Goal: Task Accomplishment & Management: Use online tool/utility

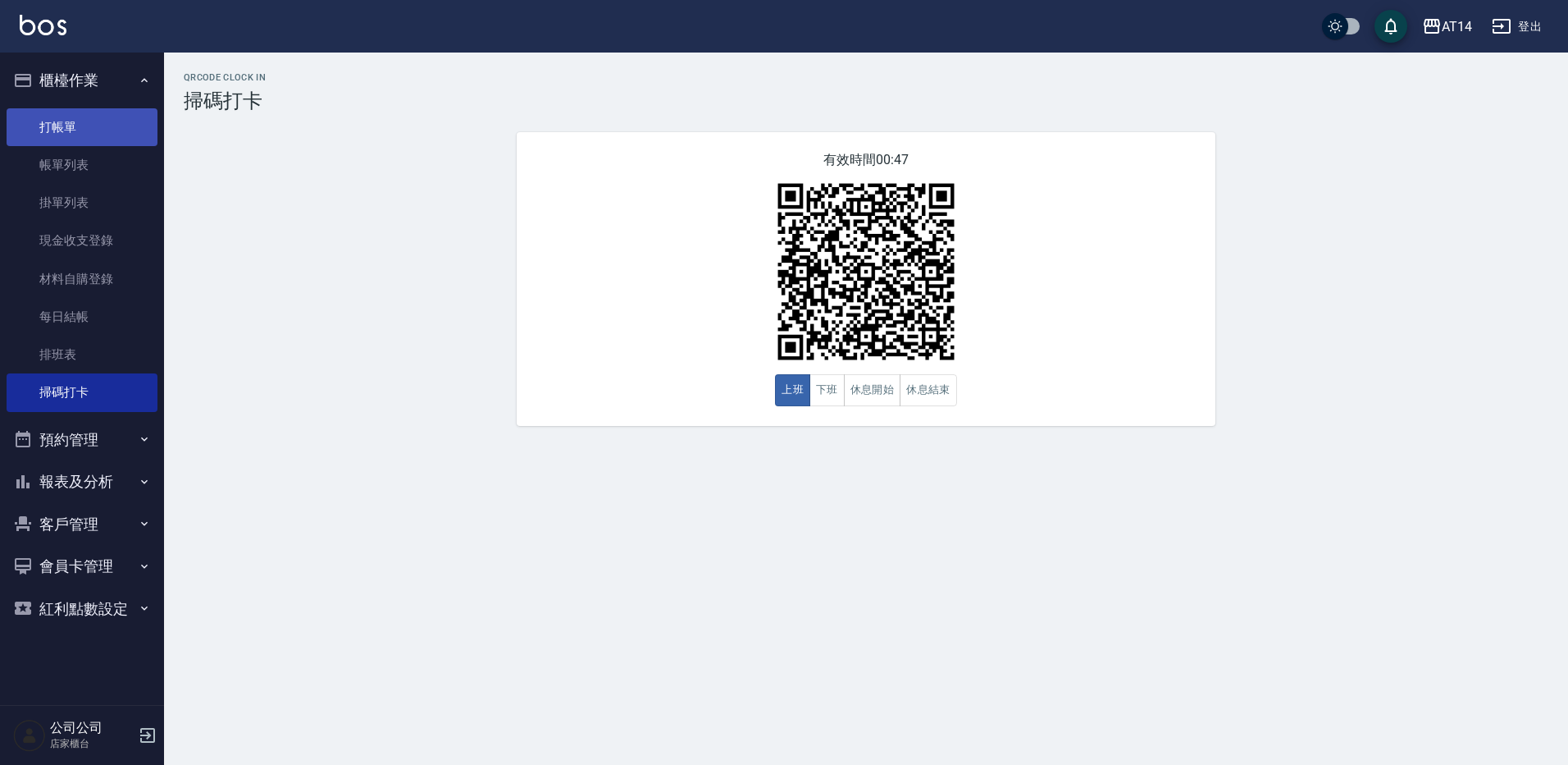
click at [62, 121] on link "打帳單" at bounding box center [82, 127] width 151 height 38
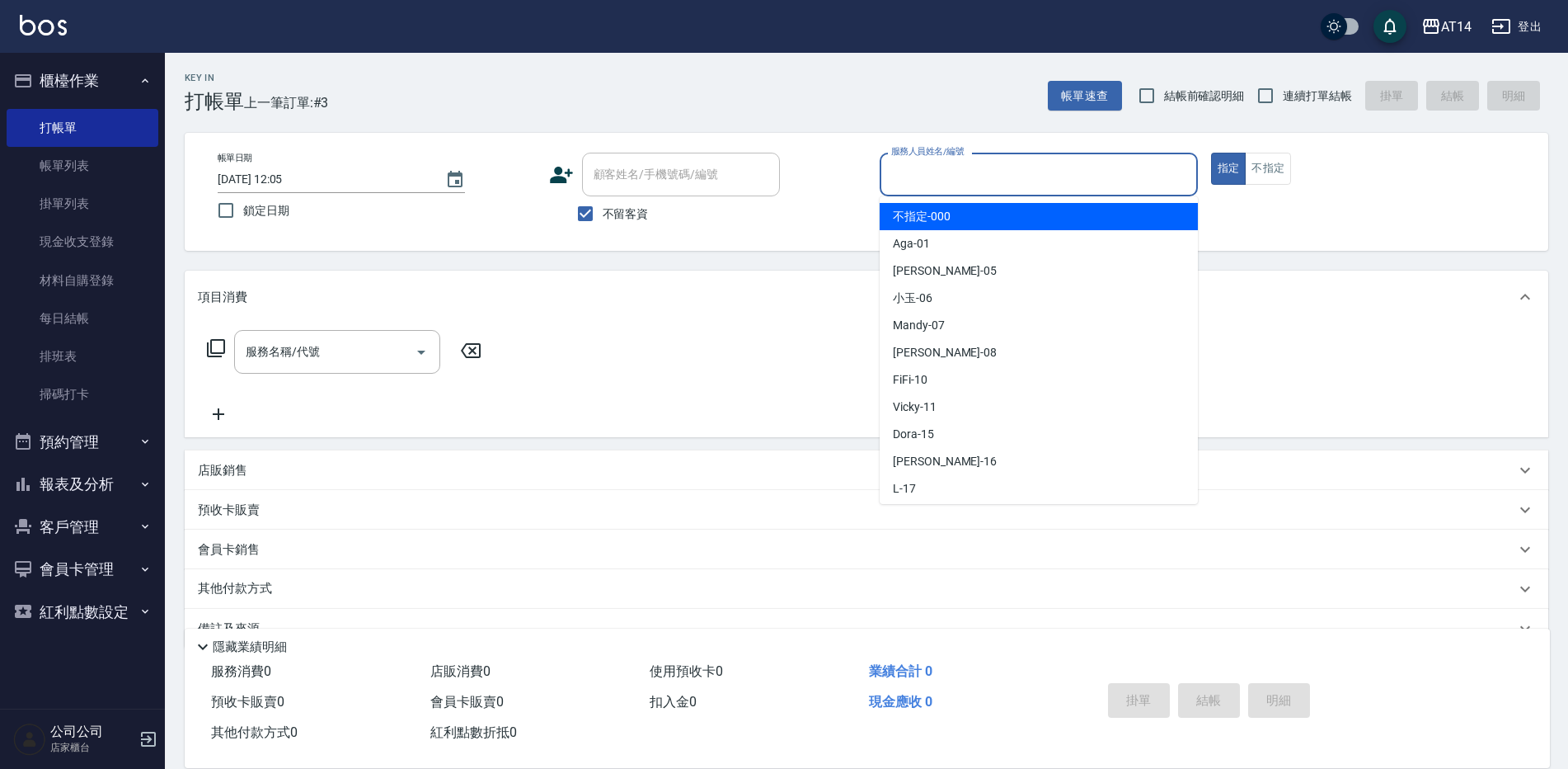
click at [961, 179] on input "服務人員姓名/編號" at bounding box center [1039, 174] width 304 height 29
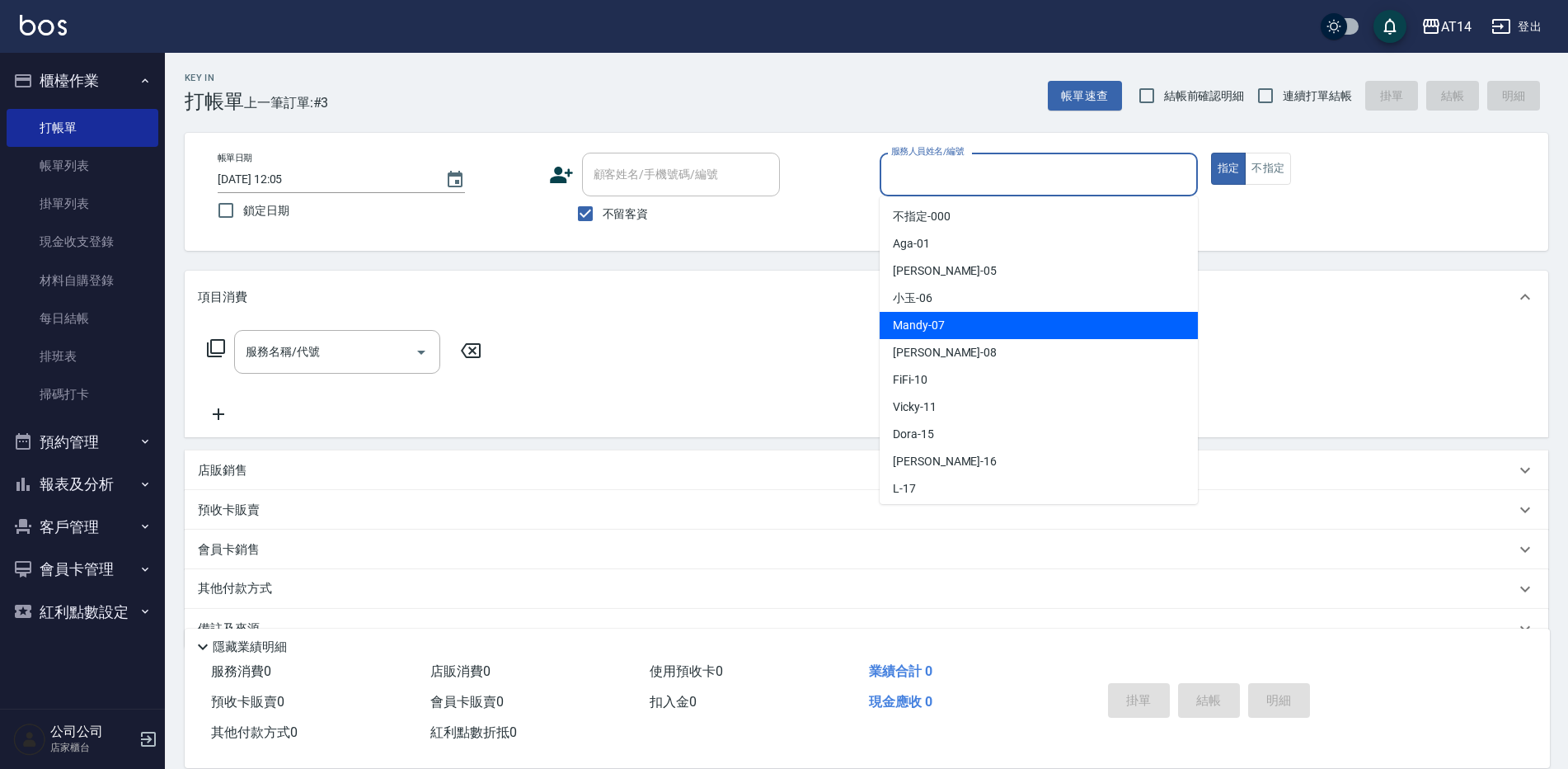
drag, startPoint x: 935, startPoint y: 330, endPoint x: 898, endPoint y: 332, distance: 37.1
click at [933, 330] on span "Mandy -07" at bounding box center [919, 325] width 52 height 18
type input "Mandy-07"
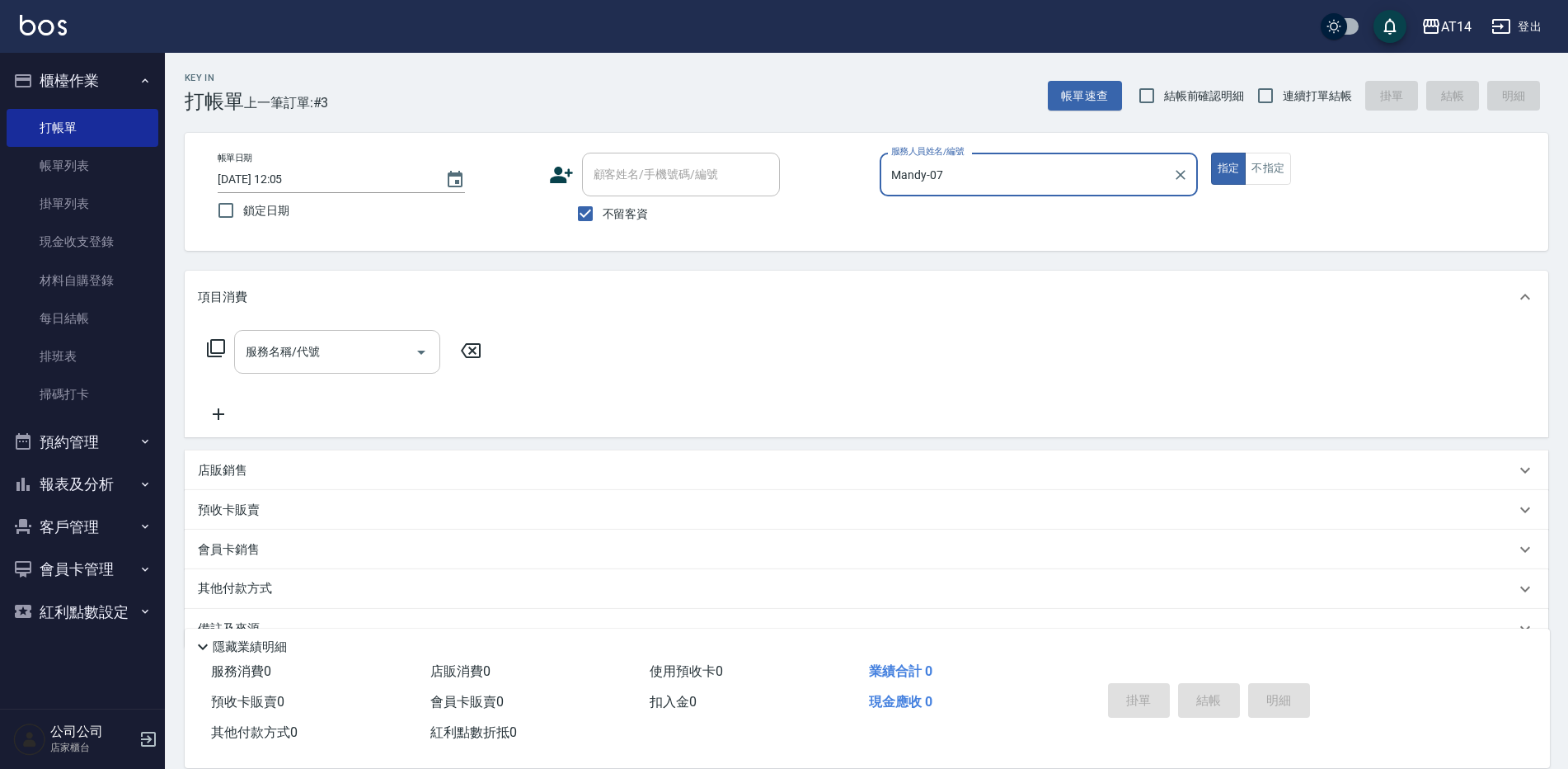
click at [429, 353] on icon "Open" at bounding box center [421, 351] width 20 height 20
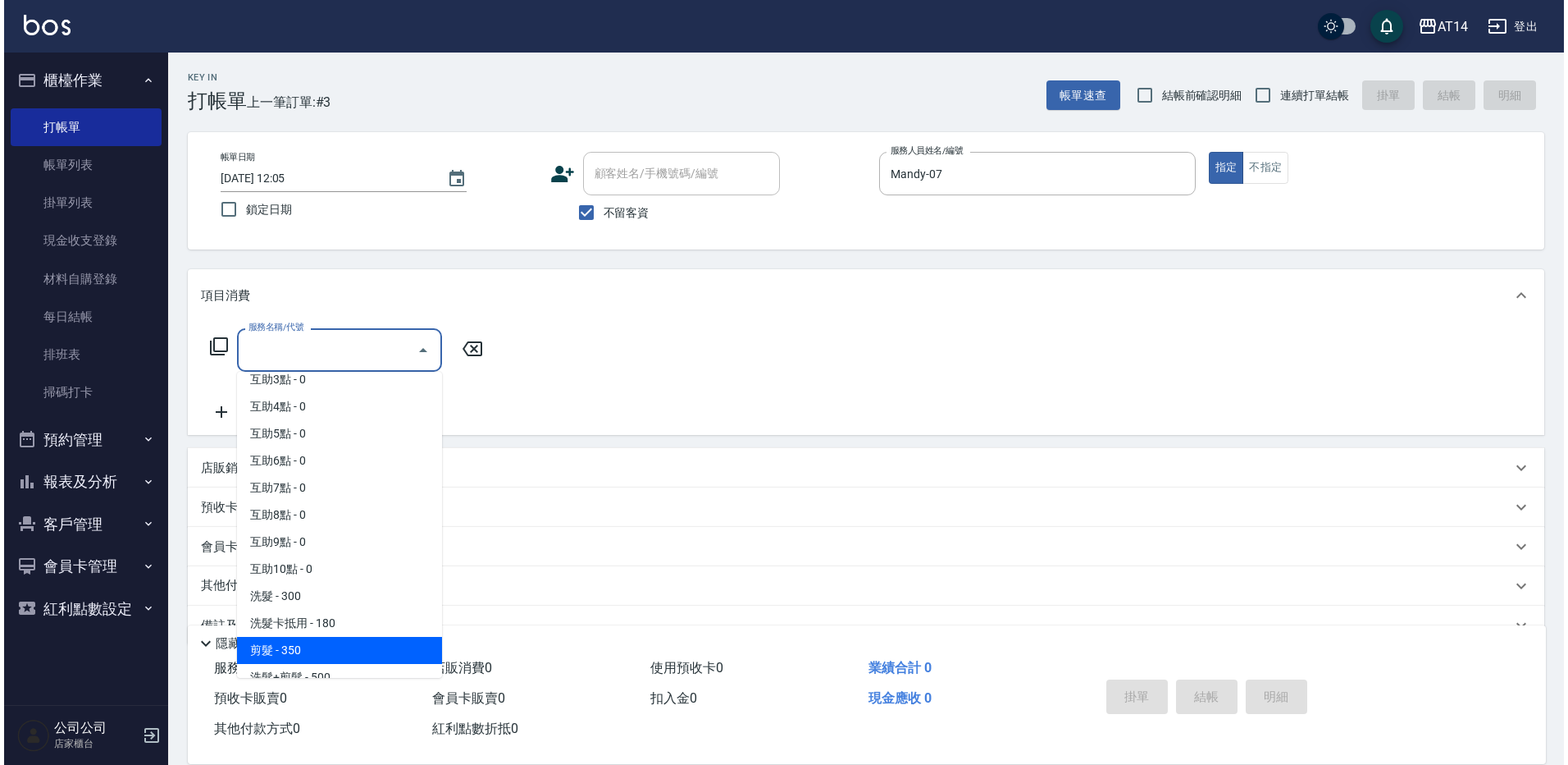
scroll to position [164, 0]
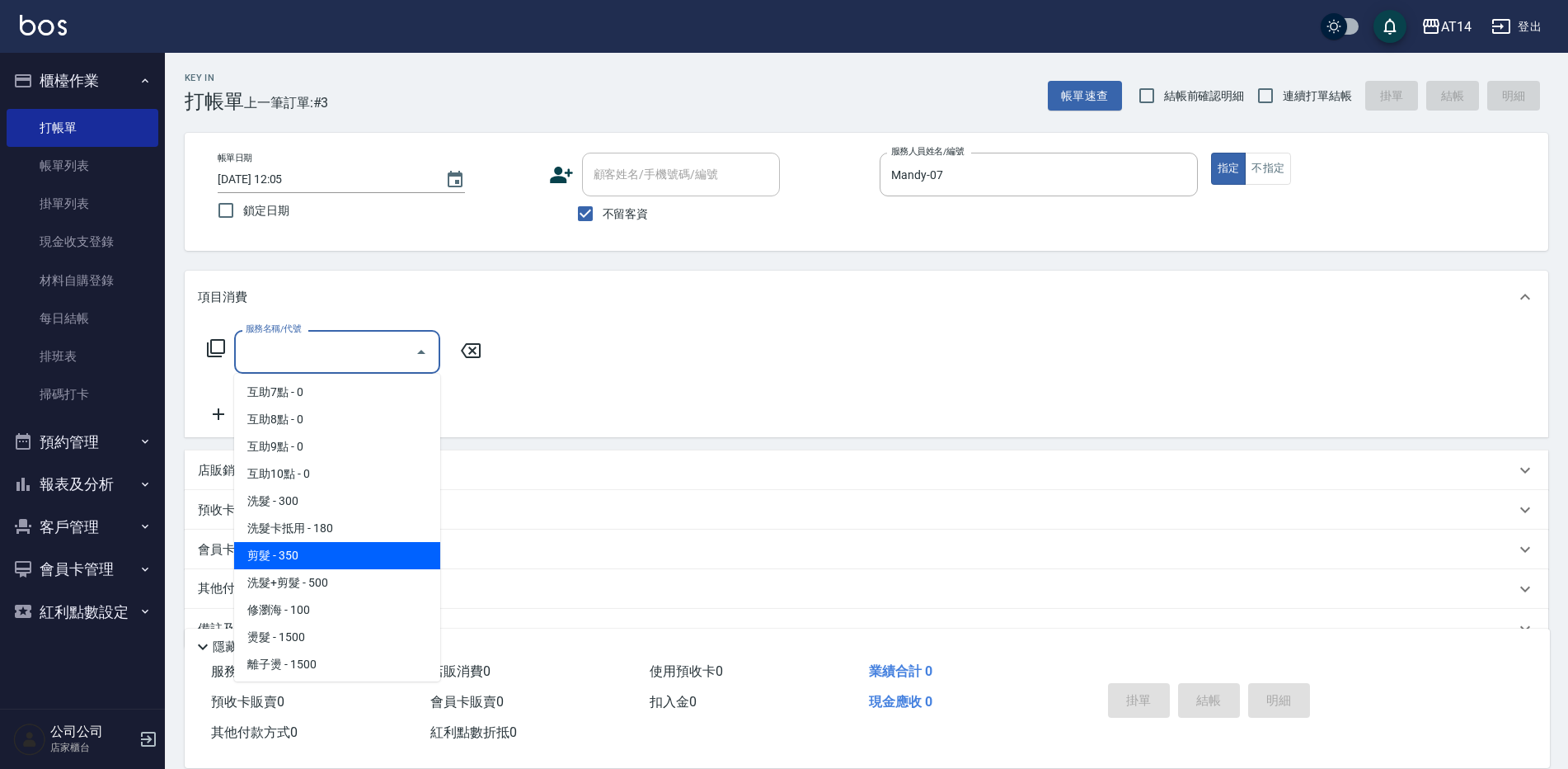
click at [289, 556] on span "剪髮 - 350" at bounding box center [336, 555] width 206 height 27
type input "剪髮(021)"
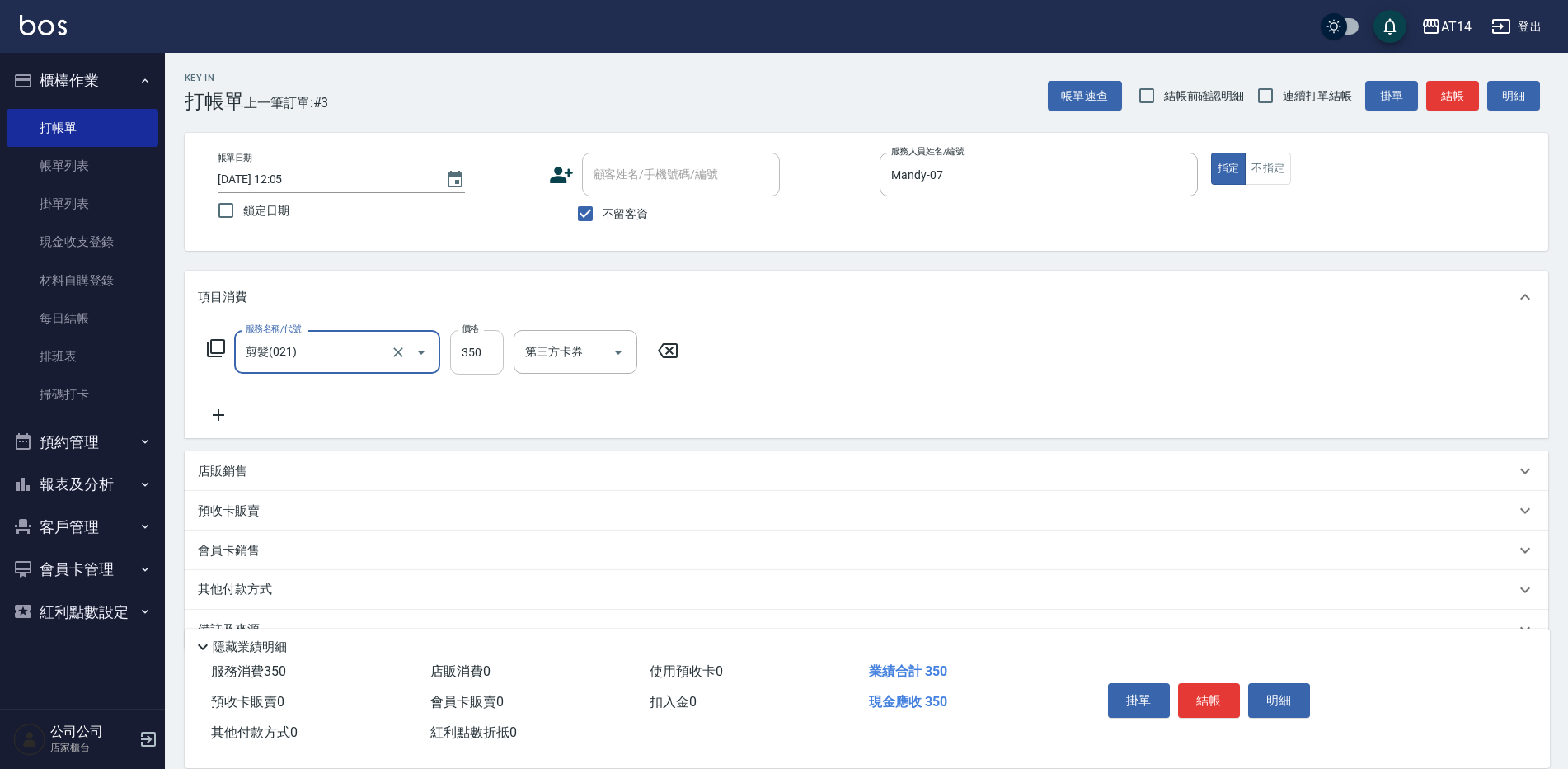
click at [470, 356] on input "350" at bounding box center [477, 352] width 54 height 45
type input "300"
click at [1200, 691] on button "結帳" at bounding box center [1208, 700] width 61 height 34
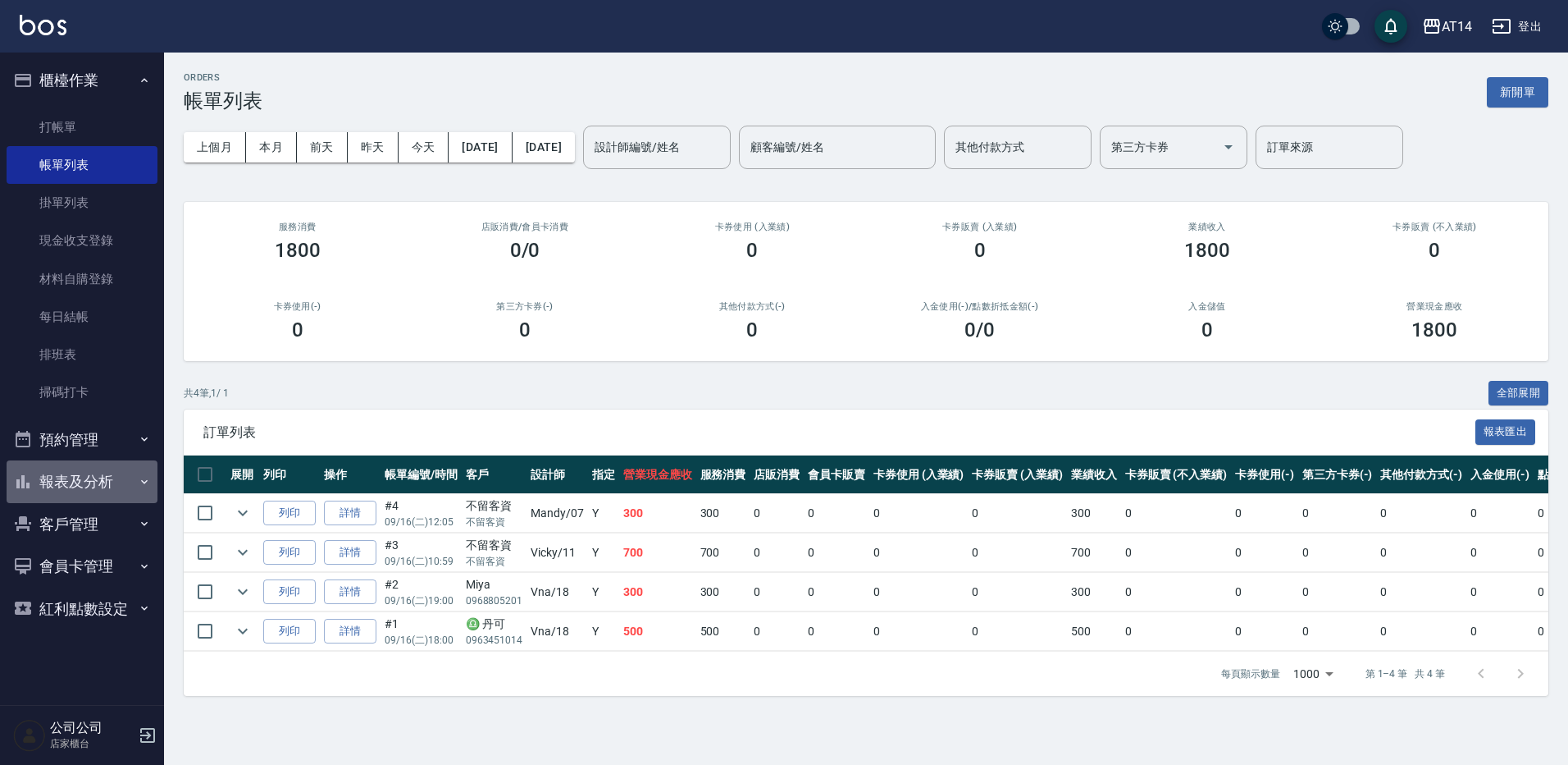
click at [68, 476] on button "報表及分析" at bounding box center [82, 481] width 151 height 43
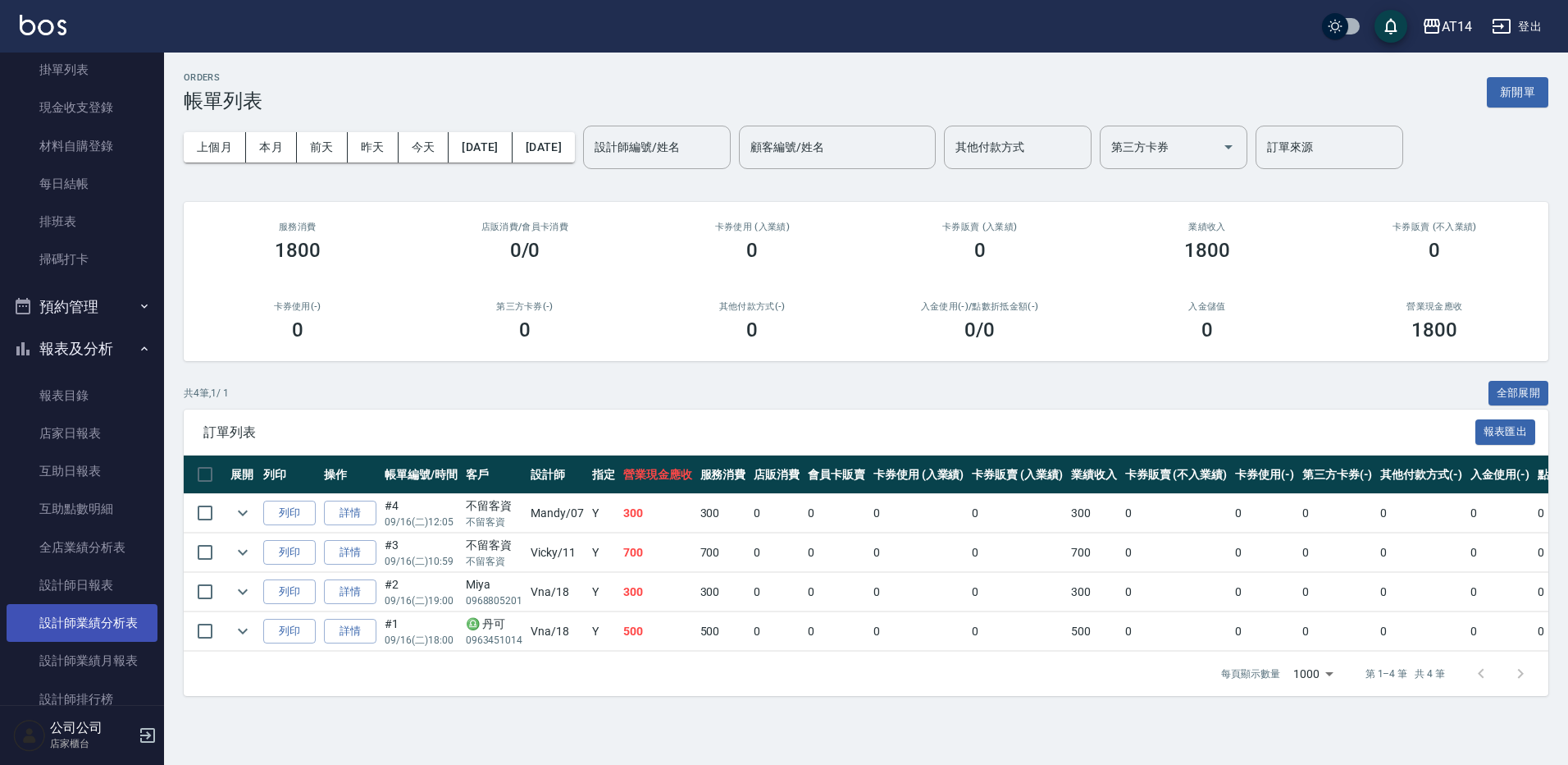
scroll to position [246, 0]
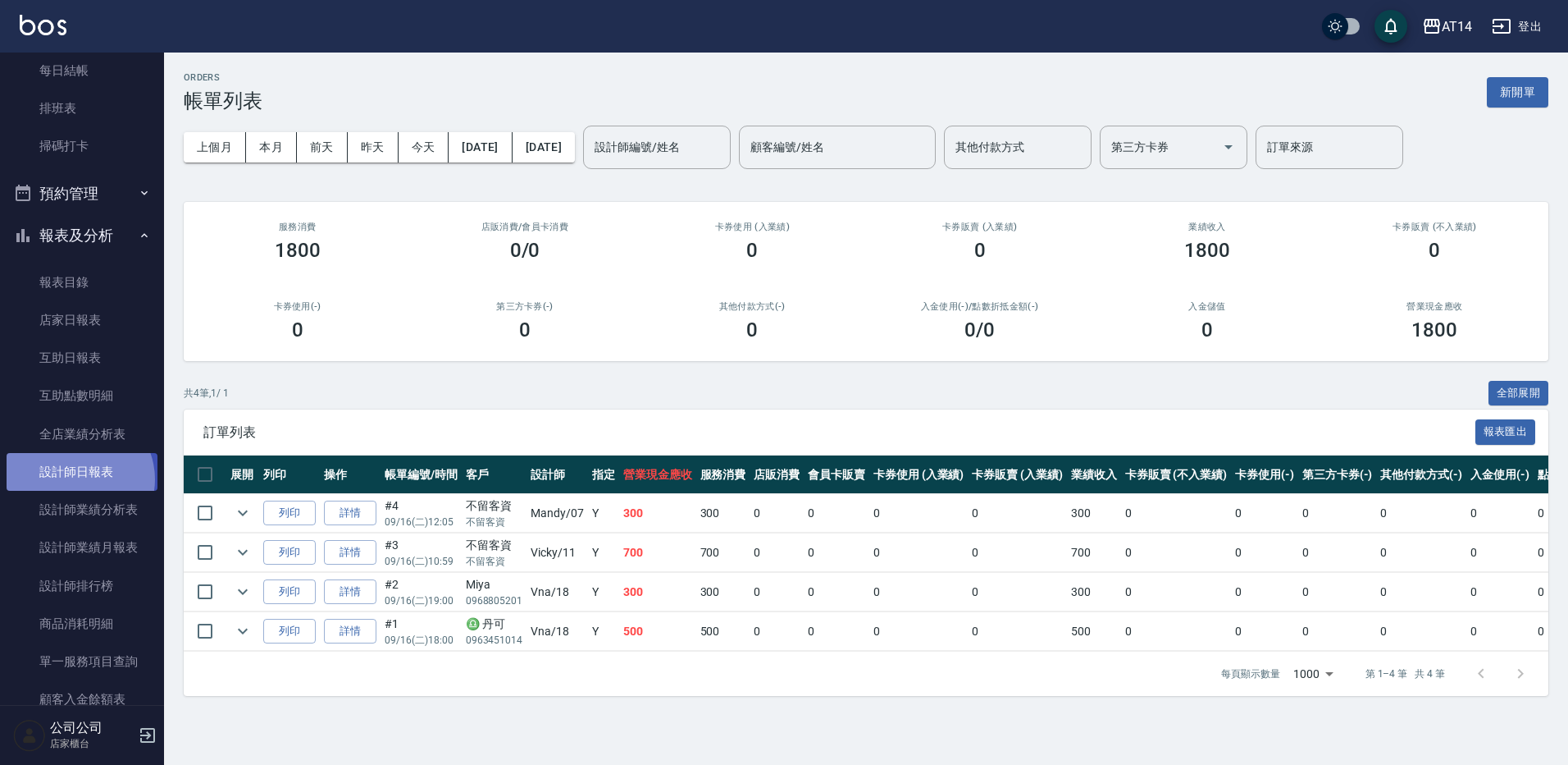
click at [77, 479] on link "設計師日報表" at bounding box center [82, 471] width 151 height 38
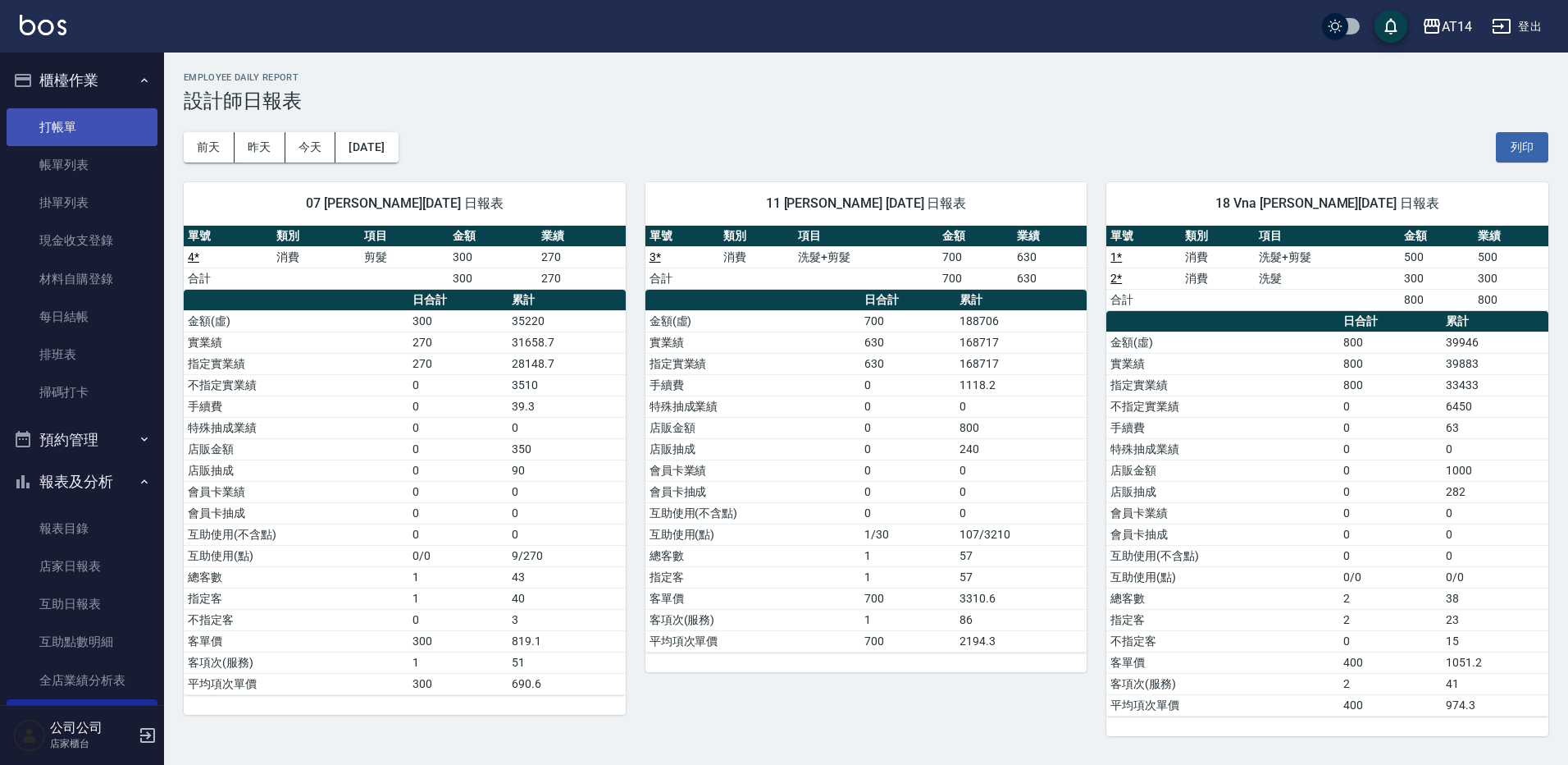
click at [66, 125] on link "打帳單" at bounding box center [82, 127] width 151 height 38
